Goal: Information Seeking & Learning: Check status

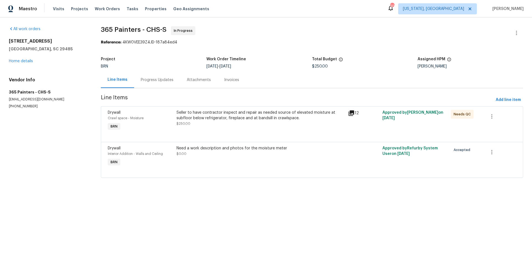
click at [349, 116] on icon at bounding box center [352, 114] width 6 height 6
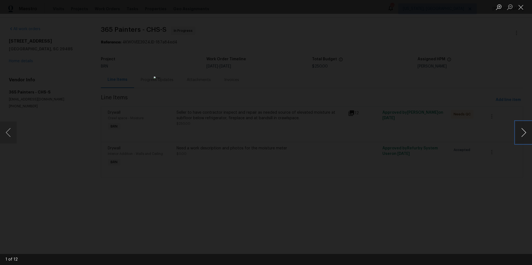
click at [521, 135] on button "Next image" at bounding box center [523, 133] width 17 height 22
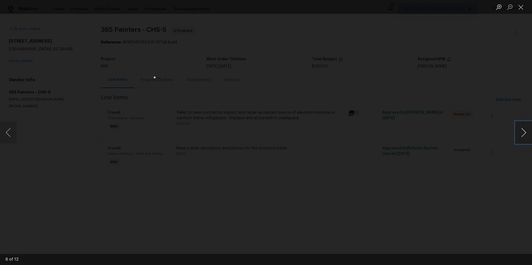
click at [521, 135] on button "Next image" at bounding box center [523, 133] width 17 height 22
click at [520, 8] on button "Close lightbox" at bounding box center [520, 7] width 11 height 10
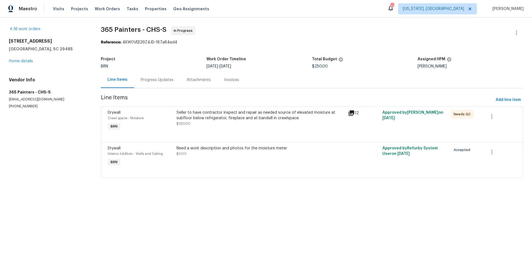
click at [159, 81] on div "Progress Updates" at bounding box center [157, 80] width 33 height 6
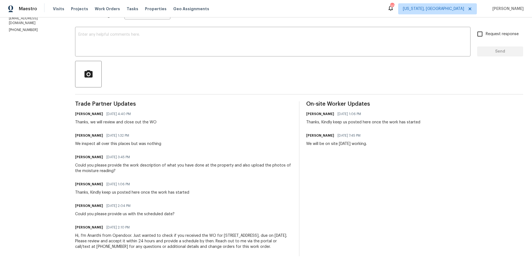
scroll to position [91, 0]
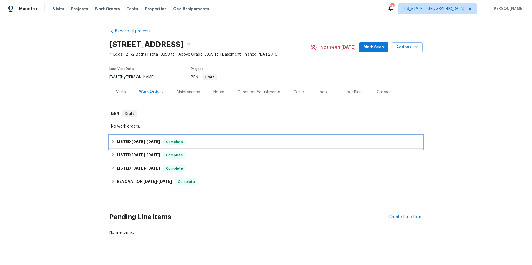
click at [223, 143] on div "LISTED [DATE] - [DATE] Complete" at bounding box center [266, 142] width 310 height 7
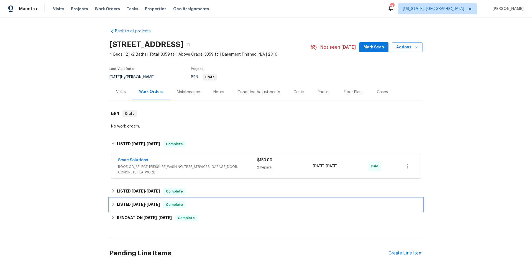
click at [230, 200] on div "LISTED [DATE] - [DATE] Complete" at bounding box center [265, 204] width 313 height 13
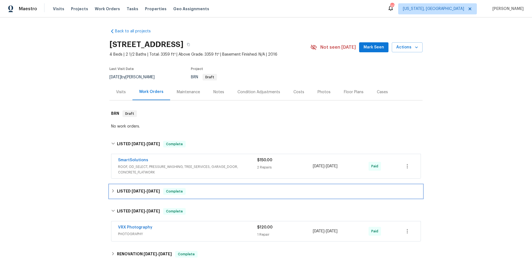
click at [223, 192] on div "LISTED [DATE] - [DATE] Complete" at bounding box center [266, 191] width 310 height 7
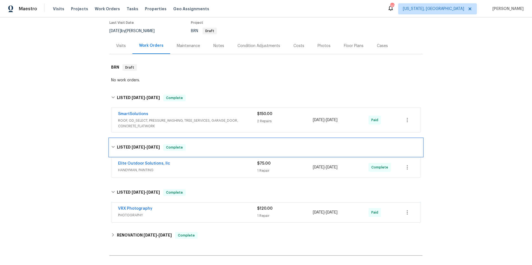
scroll to position [104, 0]
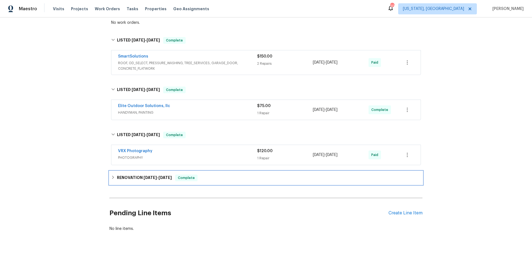
click at [226, 182] on div "RENOVATION [DATE] - [DATE] Complete" at bounding box center [265, 178] width 313 height 13
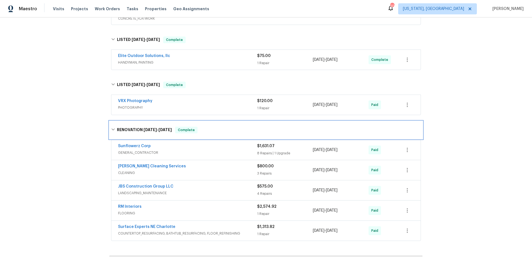
scroll to position [155, 0]
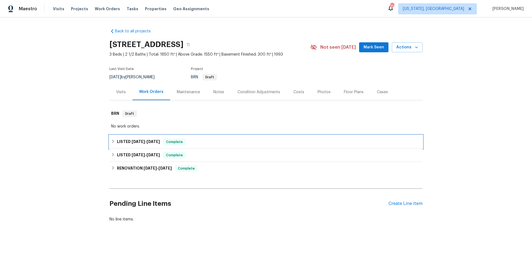
click at [248, 145] on div "LISTED 10/2/25 - 10/3/25 Complete" at bounding box center [266, 142] width 310 height 7
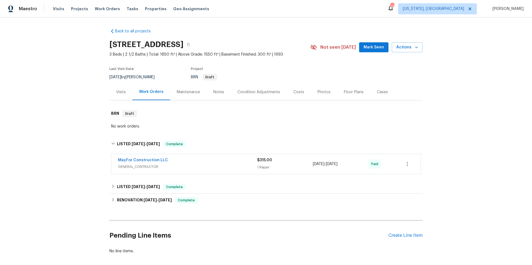
click at [239, 170] on div "MayFor Construction LLC GENERAL_CONTRACTOR" at bounding box center [187, 164] width 139 height 13
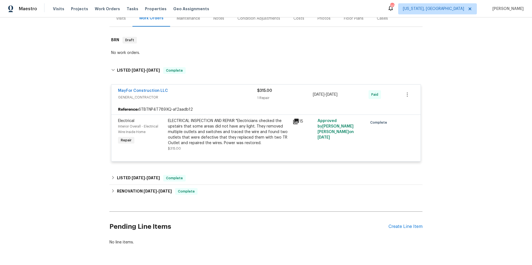
scroll to position [78, 0]
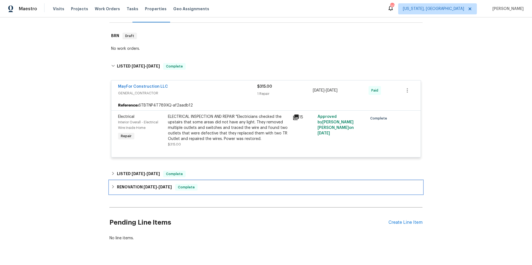
click at [253, 192] on div "RENOVATION 8/25/25 - 9/9/25 Complete" at bounding box center [265, 187] width 313 height 13
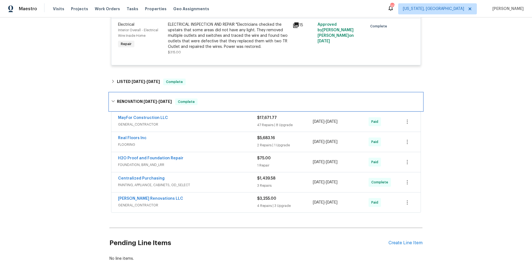
scroll to position [171, 0]
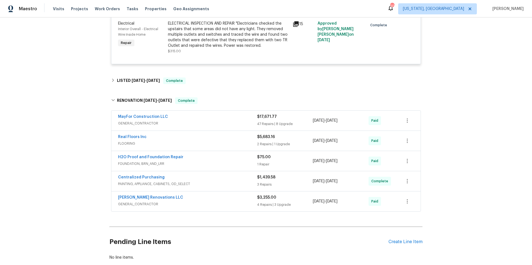
click at [226, 179] on div "Centralized Purchasing" at bounding box center [187, 178] width 139 height 7
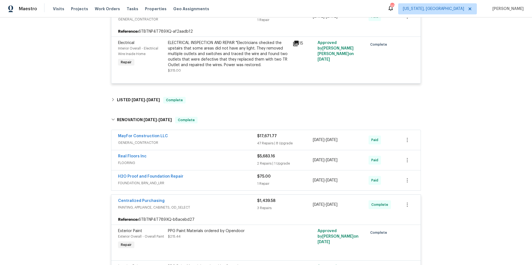
scroll to position [325, 0]
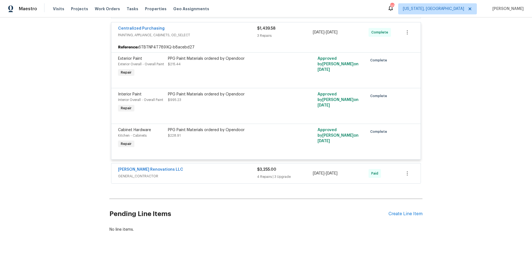
click at [206, 170] on div "Aseem Renovations LLC" at bounding box center [187, 170] width 139 height 7
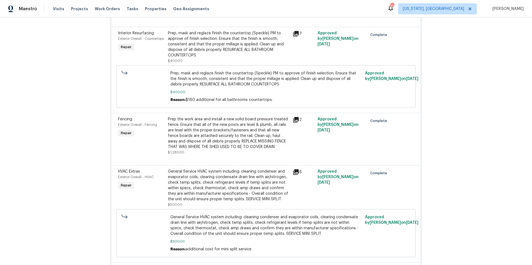
scroll to position [601, 0]
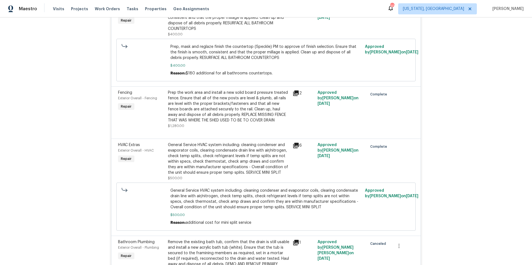
click at [192, 145] on div "General Service HVAC system including: cleaning condenser and evaporator coils,…" at bounding box center [228, 158] width 121 height 33
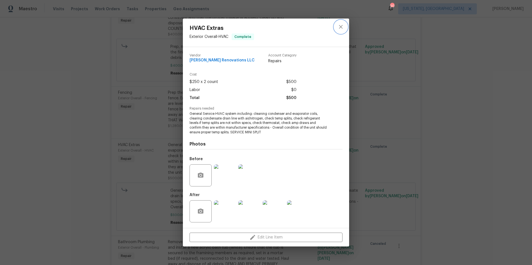
click at [341, 25] on icon "close" at bounding box center [341, 27] width 7 height 7
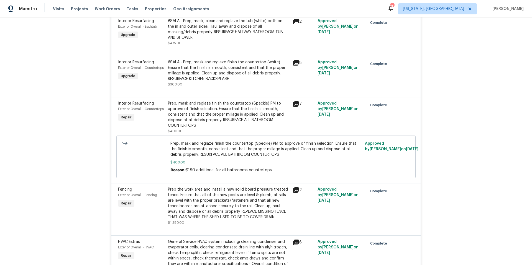
scroll to position [317, 0]
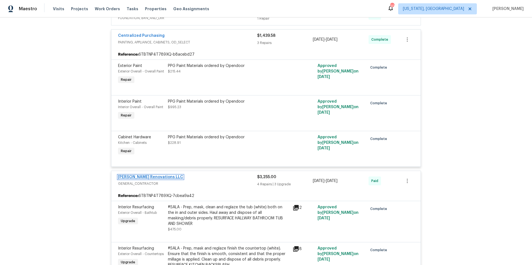
click at [130, 176] on link "Aseem Renovations LLC" at bounding box center [150, 177] width 65 height 4
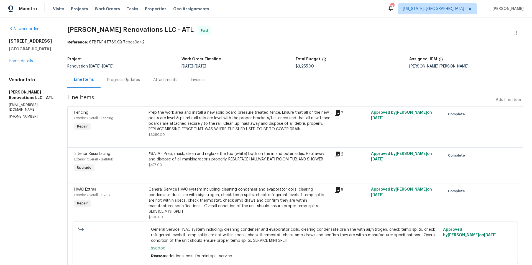
click at [129, 78] on div "Progress Updates" at bounding box center [123, 80] width 33 height 6
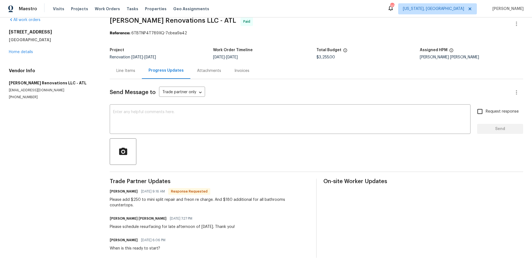
scroll to position [10, 0]
click at [29, 52] on link "Home details" at bounding box center [21, 52] width 24 height 4
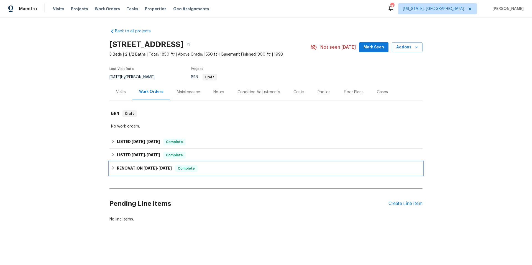
click at [205, 172] on div "RENOVATION 8/25/25 - 9/9/25 Complete" at bounding box center [266, 168] width 310 height 7
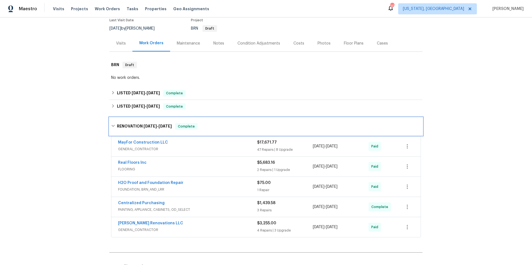
scroll to position [48, 0]
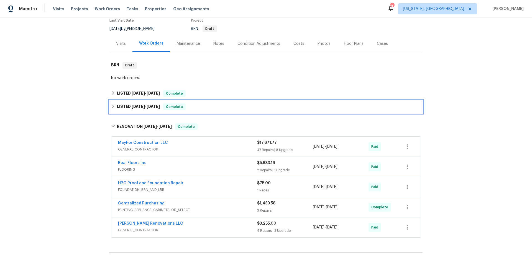
click at [195, 106] on div "LISTED 9/27/25 - 9/29/25 Complete" at bounding box center [266, 107] width 310 height 7
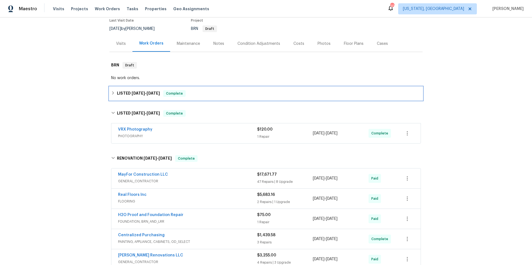
click at [205, 93] on div "LISTED 10/2/25 - 10/3/25 Complete" at bounding box center [266, 93] width 310 height 7
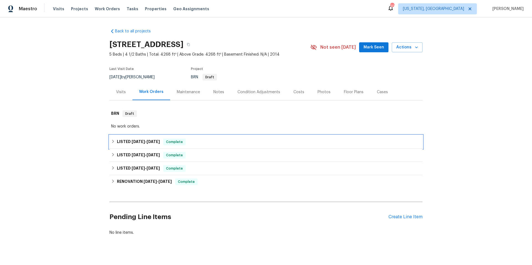
click at [215, 143] on div "LISTED [DATE] - [DATE] Complete" at bounding box center [266, 142] width 310 height 7
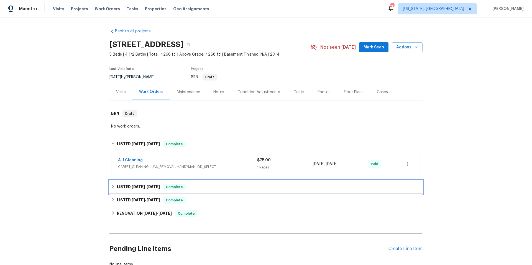
click at [217, 189] on div "LISTED 9/2/25 - 9/4/25 Complete" at bounding box center [266, 187] width 310 height 7
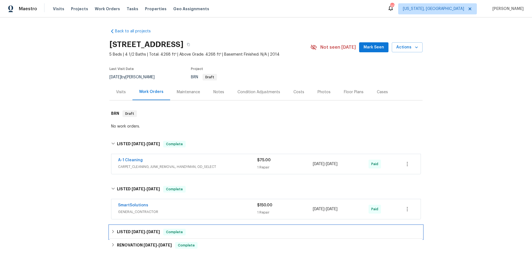
click at [223, 232] on div "LISTED 6/14/25 - 6/16/25 Complete" at bounding box center [266, 232] width 310 height 7
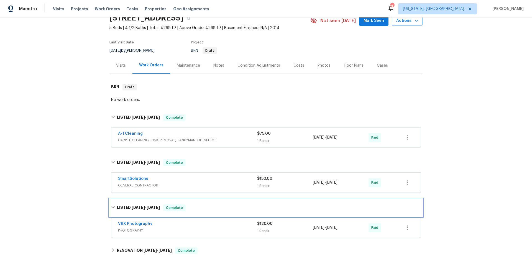
scroll to position [49, 0]
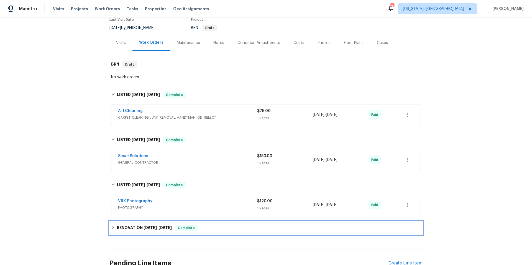
click at [217, 230] on div "RENOVATION 6/2/25 - 6/17/25 Complete" at bounding box center [266, 228] width 310 height 7
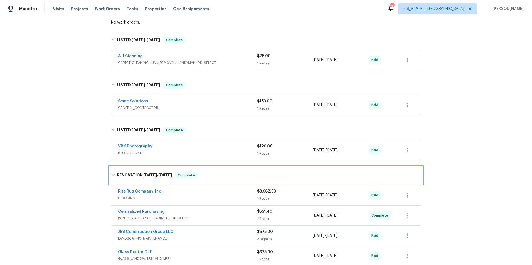
scroll to position [219, 0]
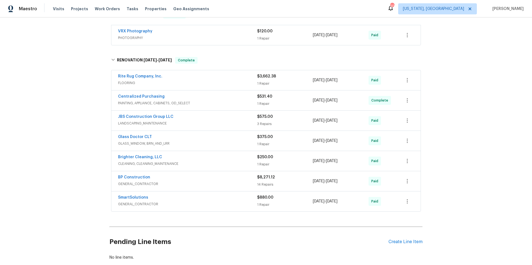
click at [191, 181] on div "BP Construction" at bounding box center [187, 178] width 139 height 7
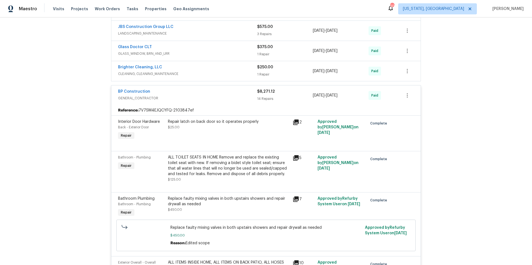
scroll to position [286, 0]
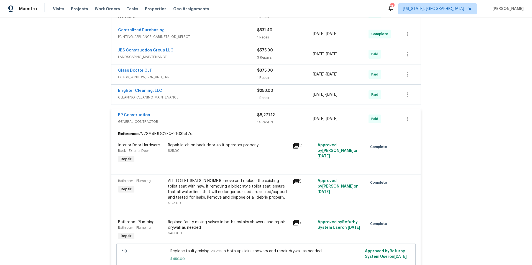
click at [203, 119] on span "GENERAL_CONTRACTOR" at bounding box center [187, 122] width 139 height 6
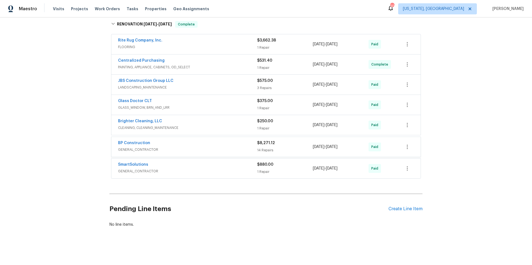
scroll to position [257, 0]
